Goal: Task Accomplishment & Management: Manage account settings

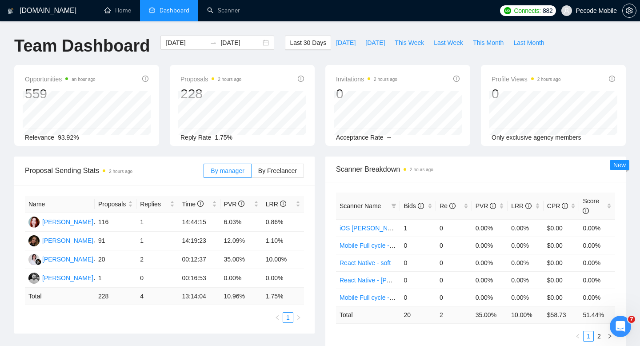
click at [600, 20] on span "Pecode Mobile" at bounding box center [589, 10] width 66 height 28
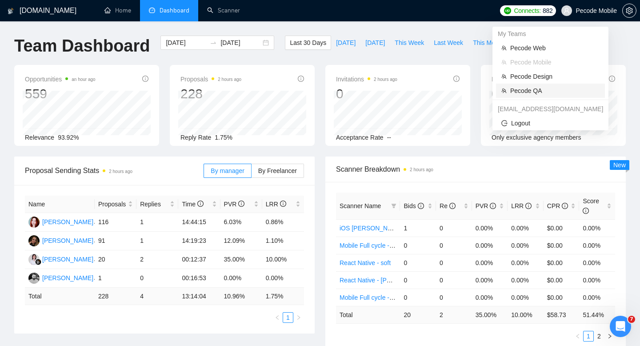
click at [526, 96] on li "Pecode QA" at bounding box center [550, 91] width 109 height 14
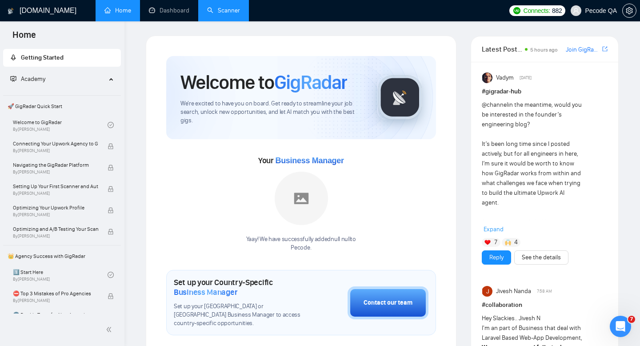
click at [234, 14] on link "Scanner" at bounding box center [223, 11] width 33 height 8
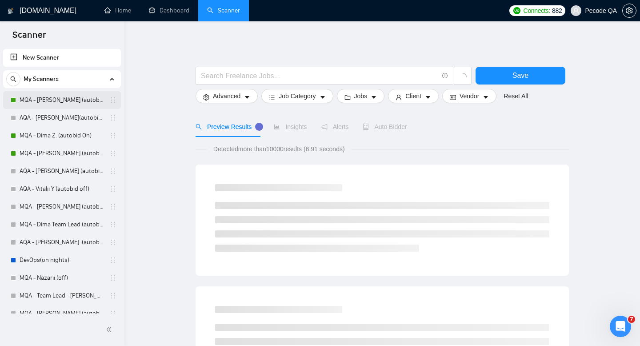
click at [66, 105] on link "MQA - [PERSON_NAME] (autobid On)" at bounding box center [62, 100] width 85 height 18
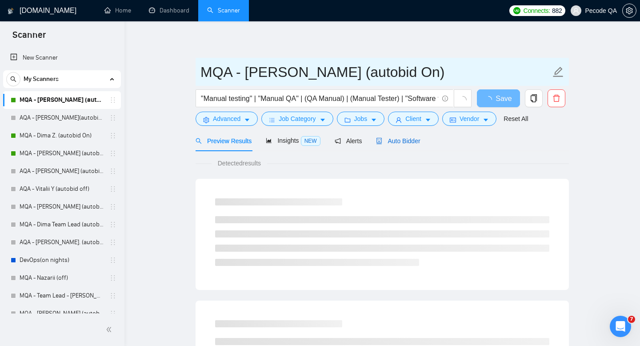
drag, startPoint x: 399, startPoint y: 141, endPoint x: 440, endPoint y: 68, distance: 83.2
click at [399, 141] on span "Auto Bidder" at bounding box center [398, 140] width 44 height 7
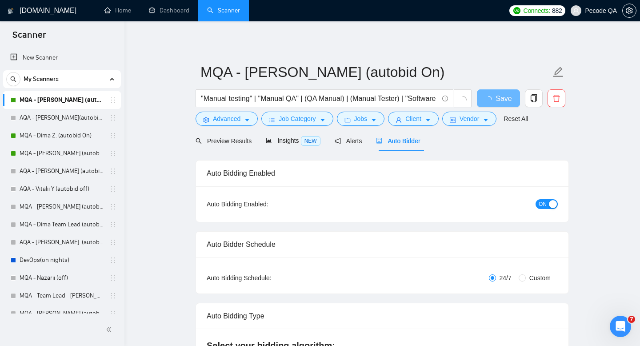
radio input "false"
radio input "true"
checkbox input "true"
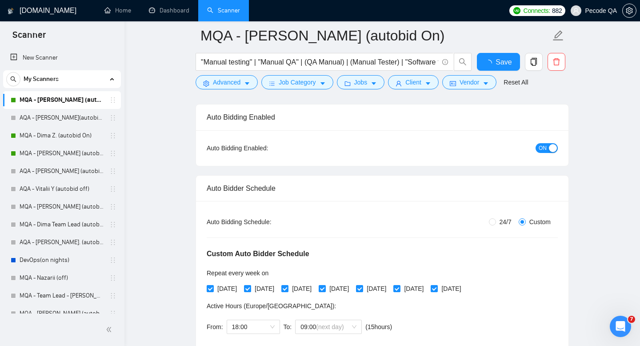
scroll to position [190, 0]
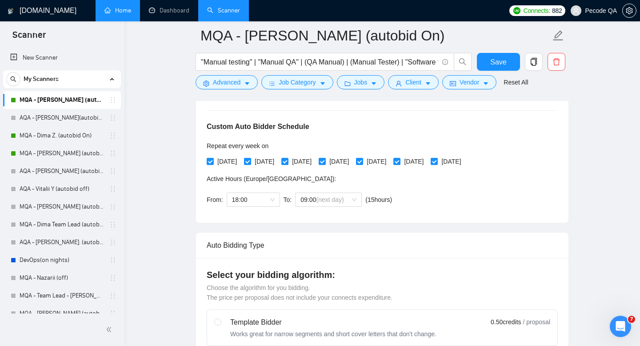
click at [125, 14] on link "Home" at bounding box center [118, 11] width 27 height 8
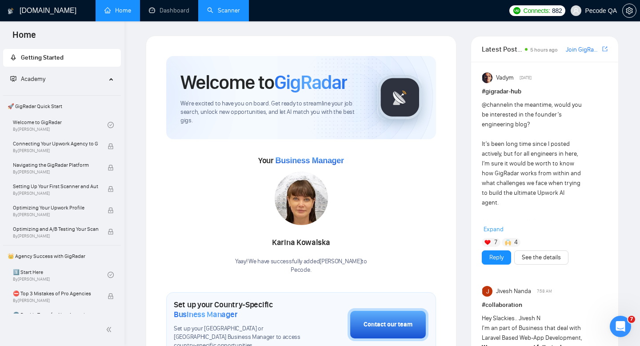
click at [211, 7] on link "Scanner" at bounding box center [223, 11] width 33 height 8
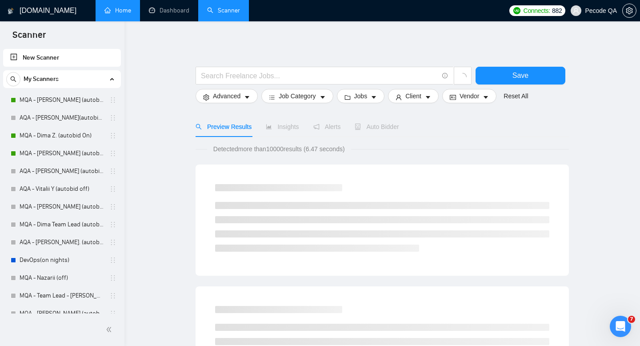
click at [113, 21] on li "Home" at bounding box center [118, 10] width 44 height 21
